Goal: Use online tool/utility

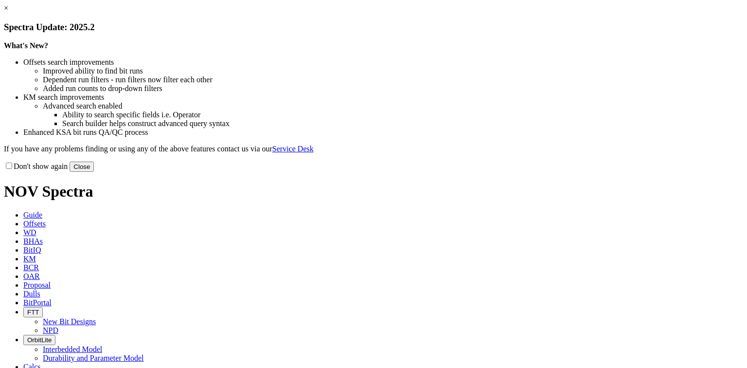
click at [94, 172] on button "Close" at bounding box center [82, 166] width 24 height 10
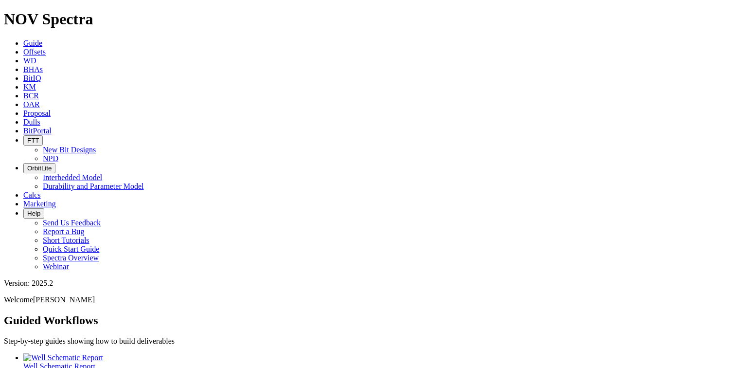
click at [23, 191] on icon at bounding box center [23, 195] width 0 height 8
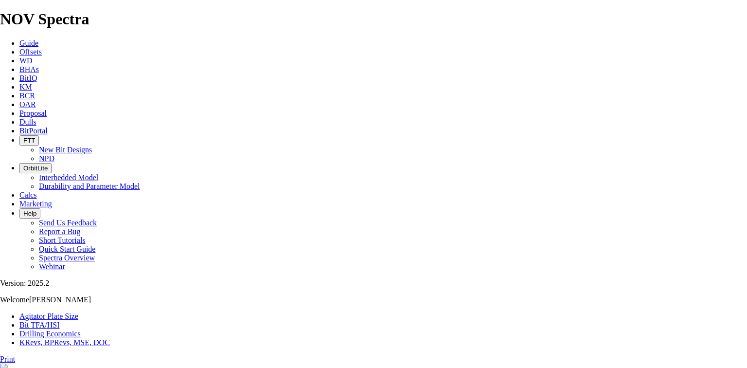
click at [60, 320] on link "Bit TFA/HSI" at bounding box center [39, 324] width 40 height 8
type input "12.25"
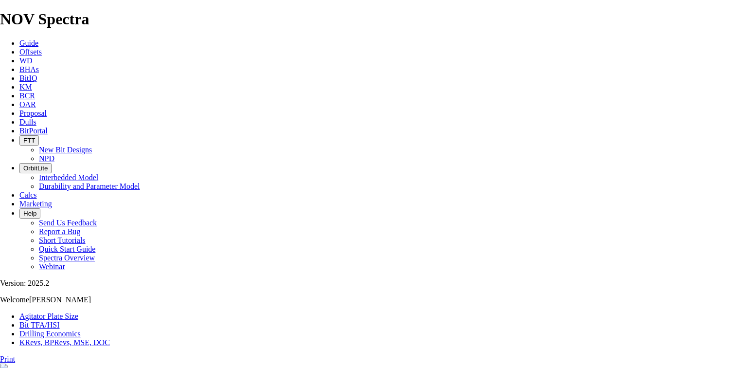
type input "900"
type input "8.34"
drag, startPoint x: 282, startPoint y: 256, endPoint x: 300, endPoint y: 257, distance: 17.5
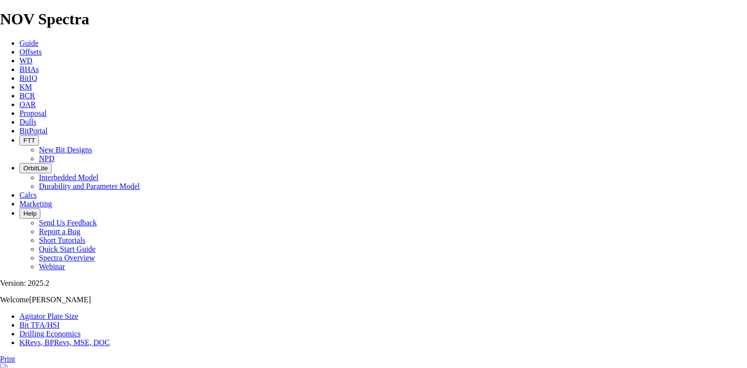
type input "9"
select select "number:14"
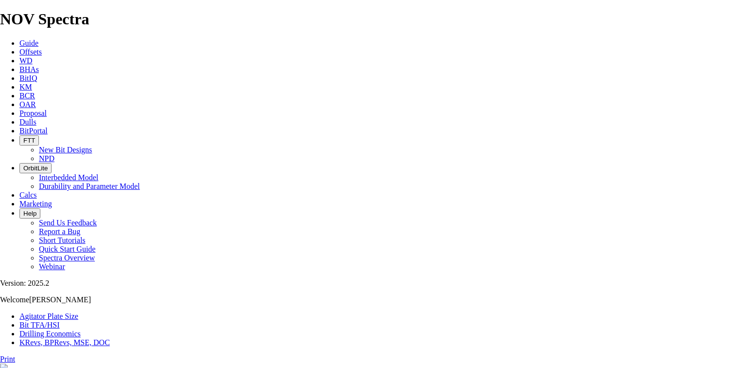
select select "number:14"
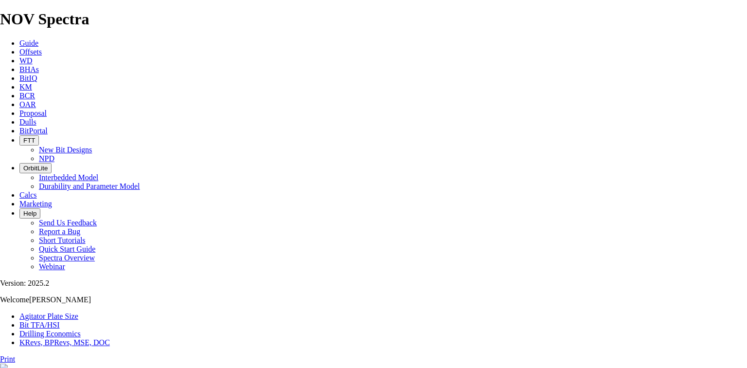
select select "number:14"
select select "number:11"
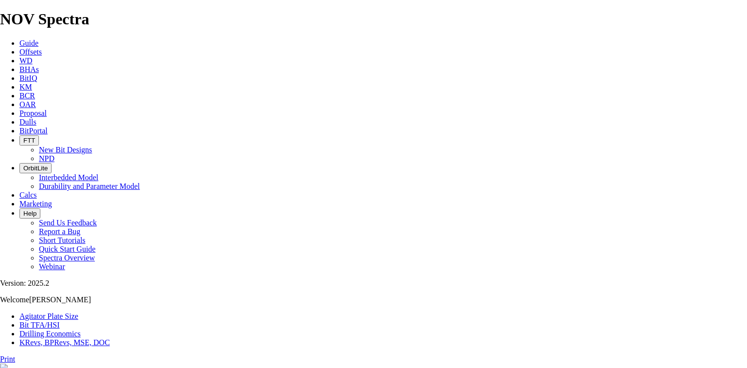
select select "number:11"
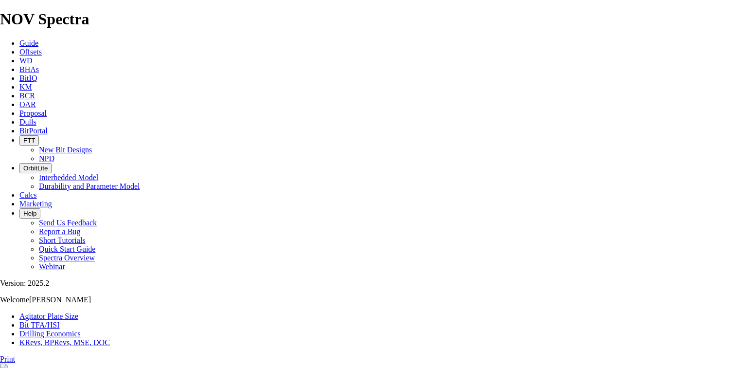
select select "number:11"
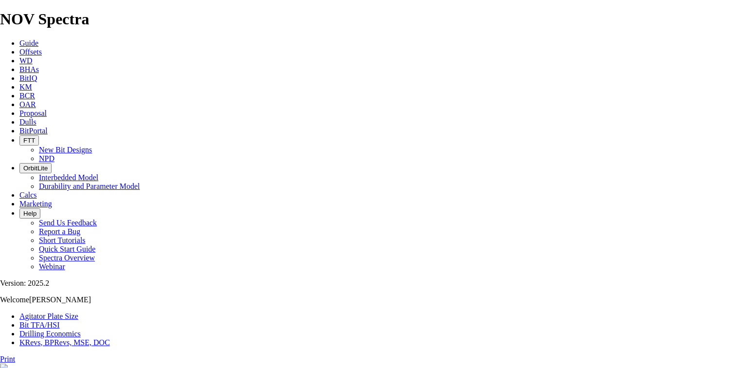
select select "number:11"
select select "number:10"
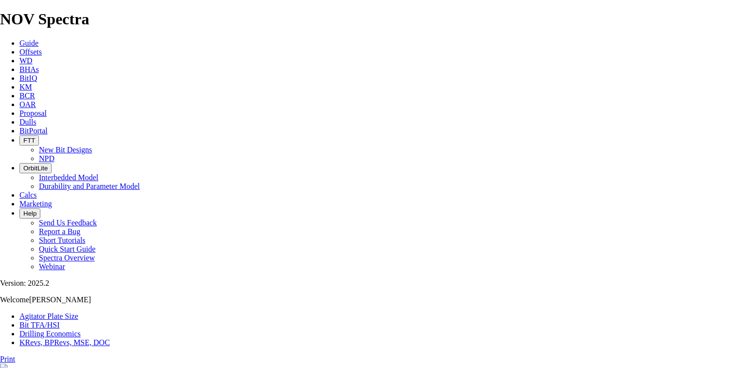
select select "number:10"
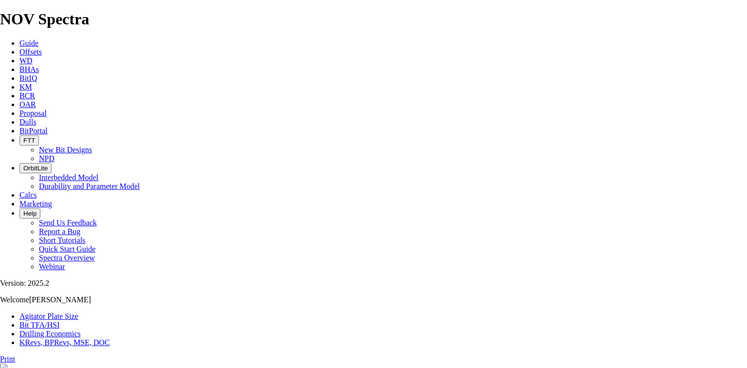
select select "number:11"
select select "number:10"
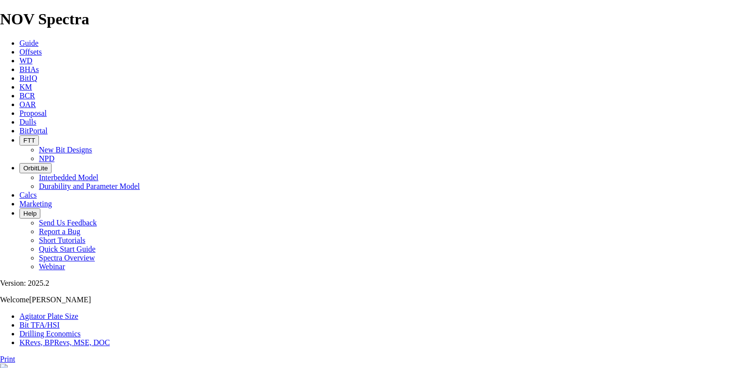
select select "number:10"
